Goal: Find contact information: Find contact information

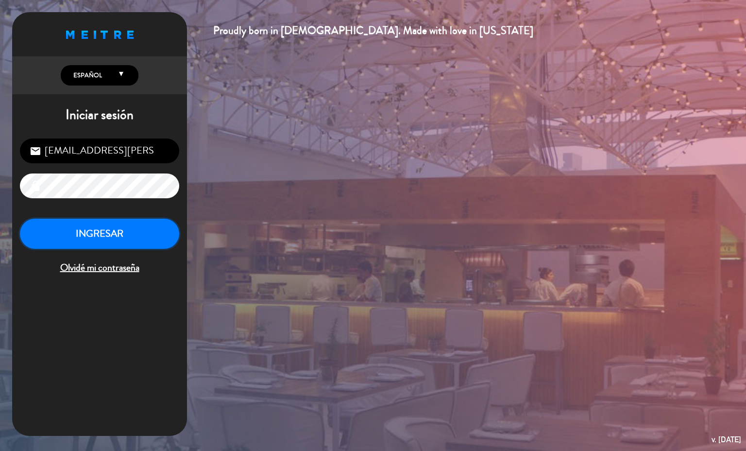
click at [108, 237] on button "INGRESAR" at bounding box center [99, 234] width 159 height 31
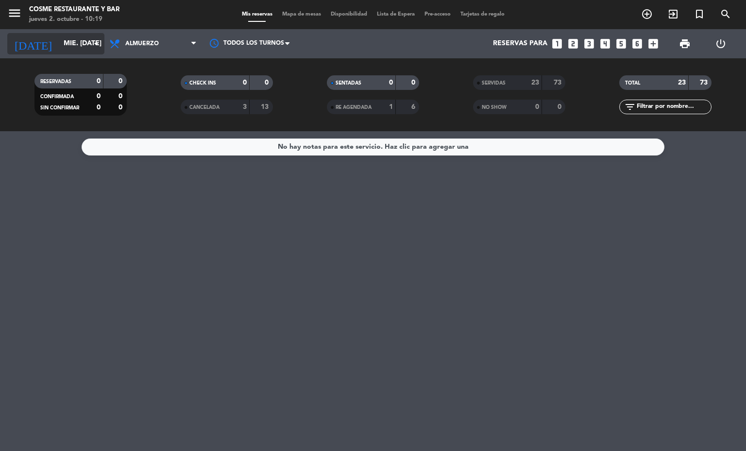
click at [76, 52] on input "mié. [DATE]" at bounding box center [105, 43] width 92 height 17
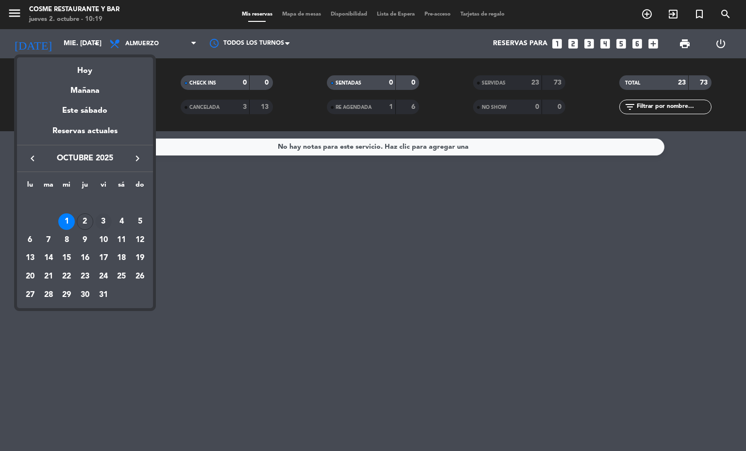
click at [98, 226] on div "3" at bounding box center [103, 221] width 17 height 17
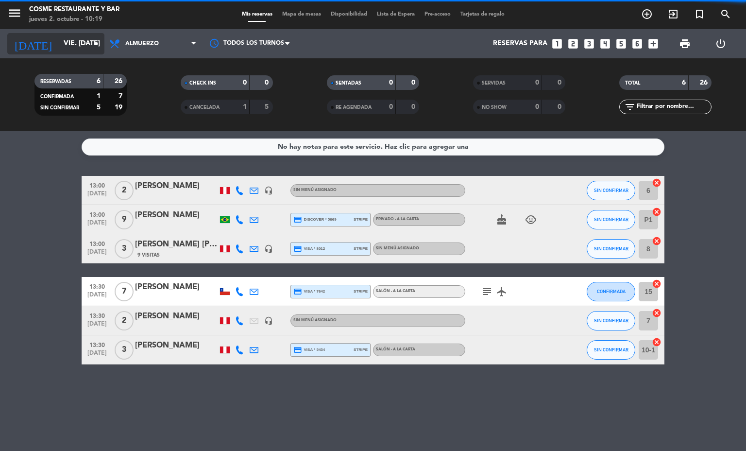
click at [76, 44] on input "vie. [DATE]" at bounding box center [105, 43] width 92 height 17
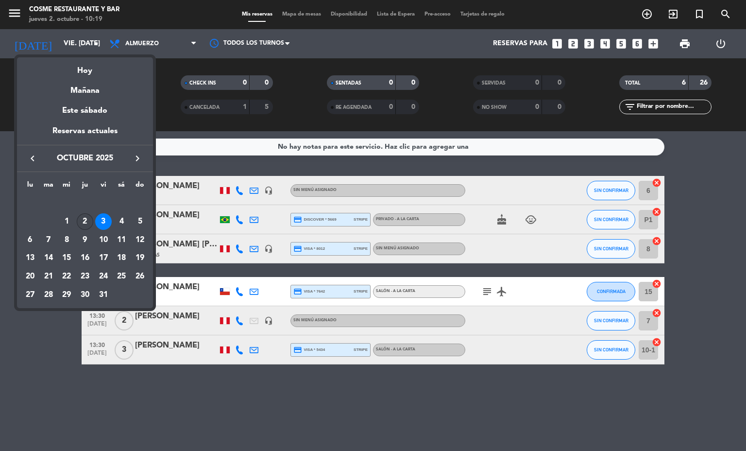
click at [88, 219] on div "2" at bounding box center [85, 221] width 17 height 17
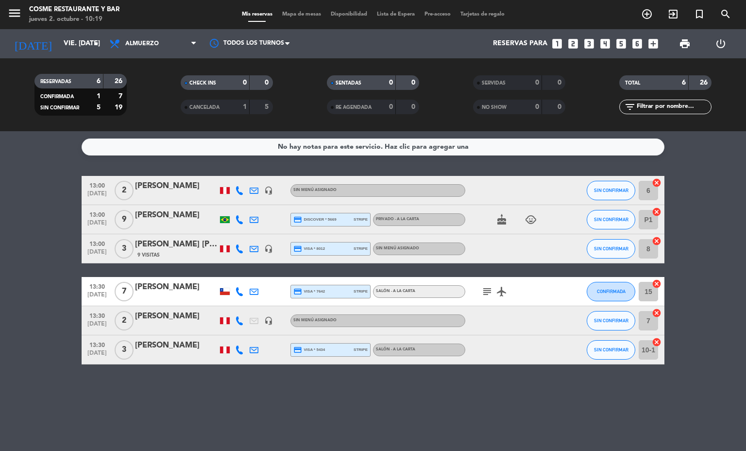
type input "[DEMOGRAPHIC_DATA] [DATE]"
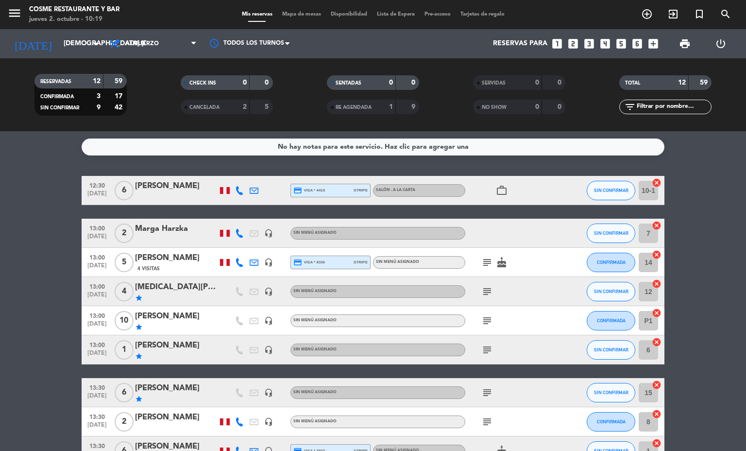
click at [286, 15] on span "Mapa de mesas" at bounding box center [301, 14] width 49 height 5
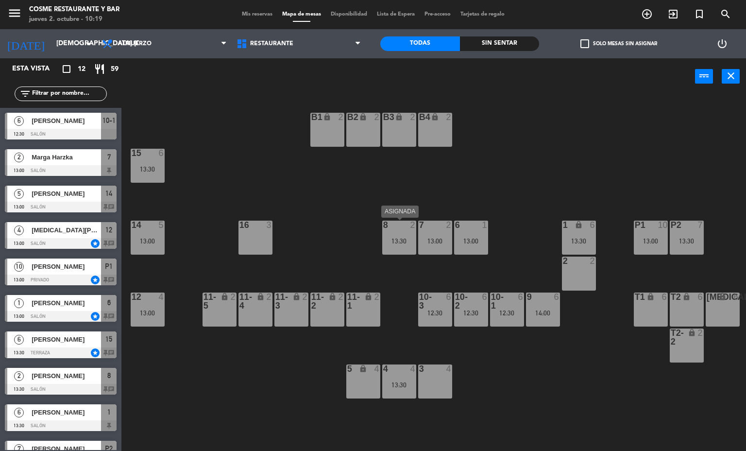
click at [404, 246] on div "8 2 13:30" at bounding box center [399, 237] width 34 height 34
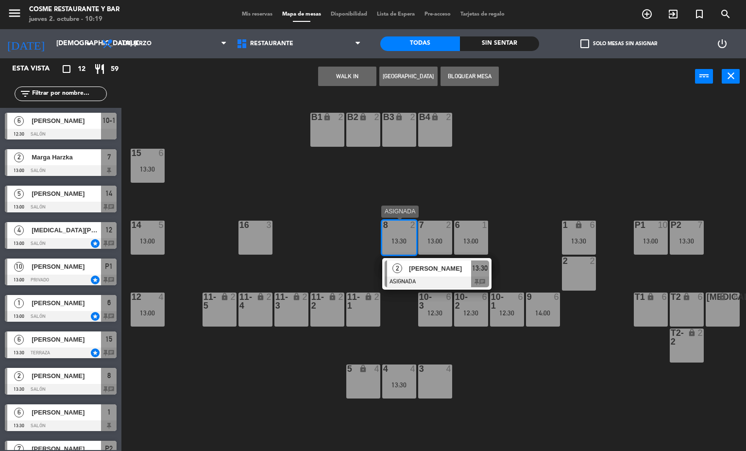
click at [435, 270] on span "[PERSON_NAME]" at bounding box center [440, 268] width 62 height 10
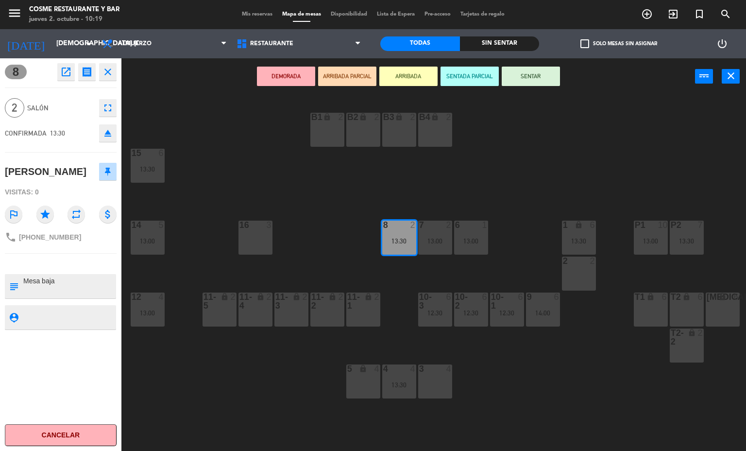
click at [586, 149] on div "B1 lock 2 B2 lock 2 B3 lock 2 B4 lock 2 15 6 13:30 14 5 13:00 8 2 13:30 7 2 13:…" at bounding box center [437, 273] width 617 height 356
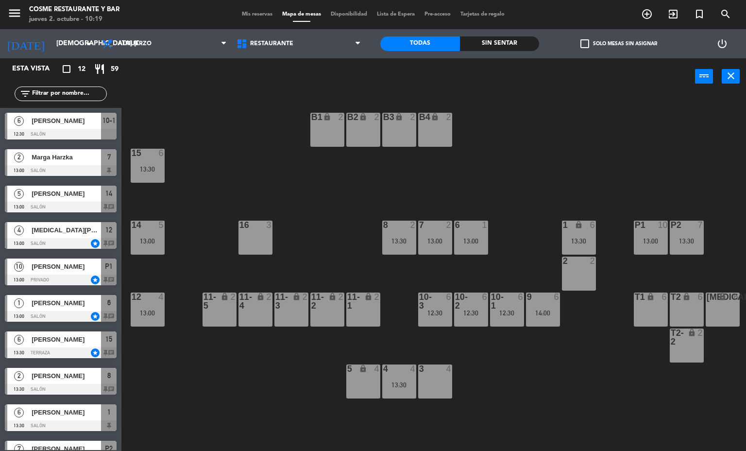
click at [396, 227] on div at bounding box center [399, 224] width 16 height 9
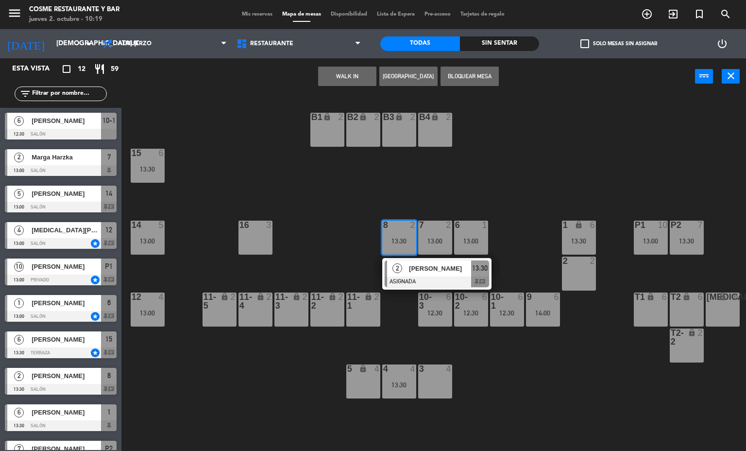
click at [411, 265] on span "[PERSON_NAME]" at bounding box center [440, 268] width 62 height 10
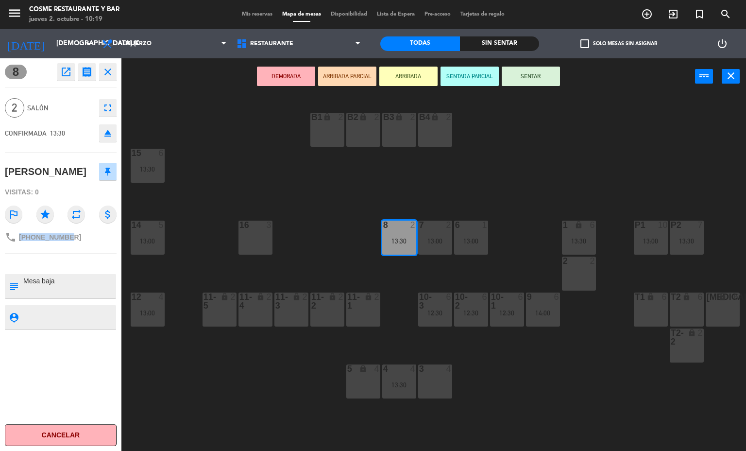
drag, startPoint x: 76, startPoint y: 237, endPoint x: 20, endPoint y: 241, distance: 55.5
click at [20, 241] on div "phone [PHONE_NUMBER]" at bounding box center [61, 237] width 112 height 18
copy span "[PHONE_NUMBER]"
